Goal: Check status: Check status

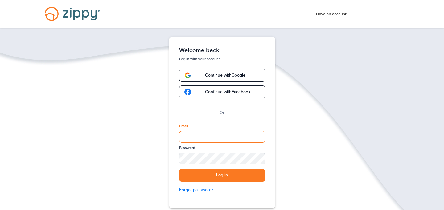
click at [196, 135] on input "Email" at bounding box center [222, 137] width 86 height 12
type input "**********"
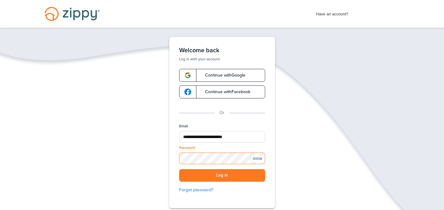
click at [179, 169] on button "Log in" at bounding box center [222, 175] width 86 height 13
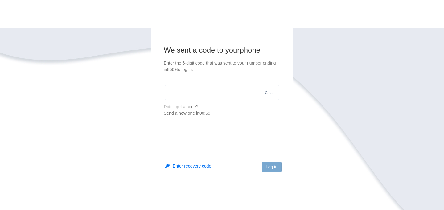
scroll to position [38, 0]
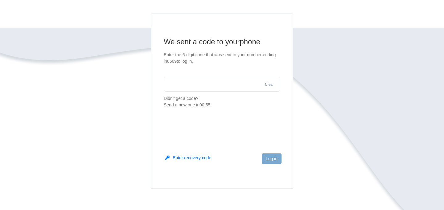
click at [237, 83] on input "text" at bounding box center [222, 84] width 116 height 15
type input "******"
click at [267, 157] on button "Log in" at bounding box center [272, 159] width 20 height 10
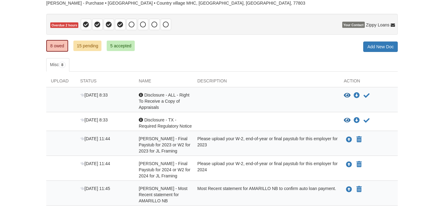
scroll to position [48, 0]
click at [107, 101] on div "[DATE] 8:33" at bounding box center [104, 101] width 59 height 18
click at [98, 91] on div "Aug 29 8:33 Acknowledgement Disclosure - ALL - Right To Receive a Copy of Appra…" at bounding box center [221, 100] width 351 height 25
click at [99, 93] on span "Aug 29 8:33" at bounding box center [93, 95] width 27 height 5
click at [347, 95] on icon "View Disclosure - ALL - Right To Receive a Copy of Appraisals" at bounding box center [346, 96] width 7 height 6
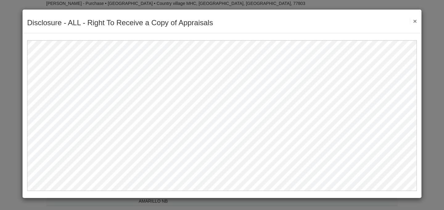
click at [416, 23] on button "×" at bounding box center [412, 21] width 7 height 6
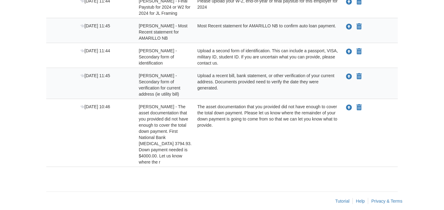
scroll to position [211, 0]
click at [110, 114] on div "[DATE] 10:46" at bounding box center [104, 135] width 59 height 62
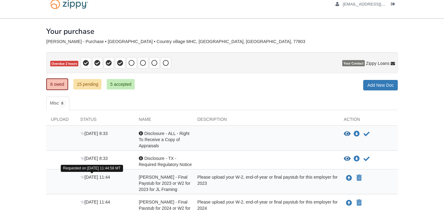
scroll to position [0, 0]
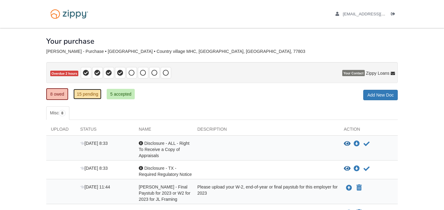
click at [89, 91] on link "15 pending" at bounding box center [87, 94] width 28 height 10
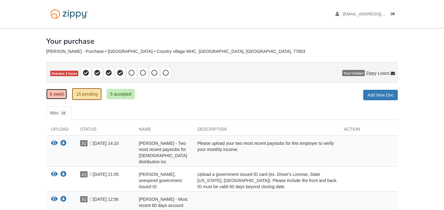
click at [59, 91] on link "8 owed" at bounding box center [56, 94] width 21 height 10
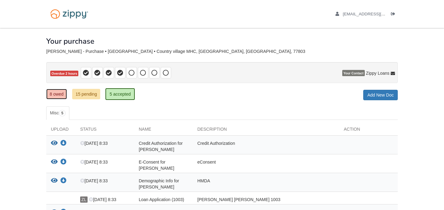
click at [59, 98] on link "8 owed" at bounding box center [56, 94] width 21 height 10
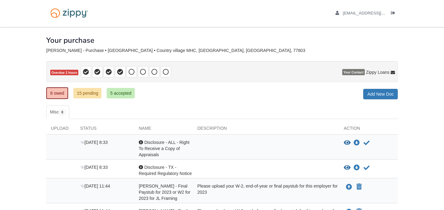
scroll to position [1, 0]
